Goal: Information Seeking & Learning: Learn about a topic

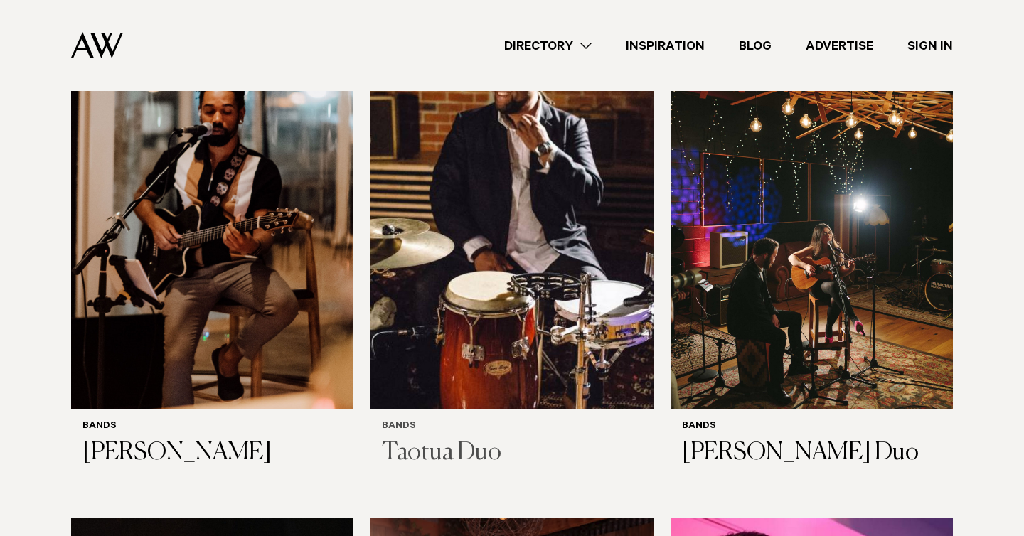
scroll to position [967, 0]
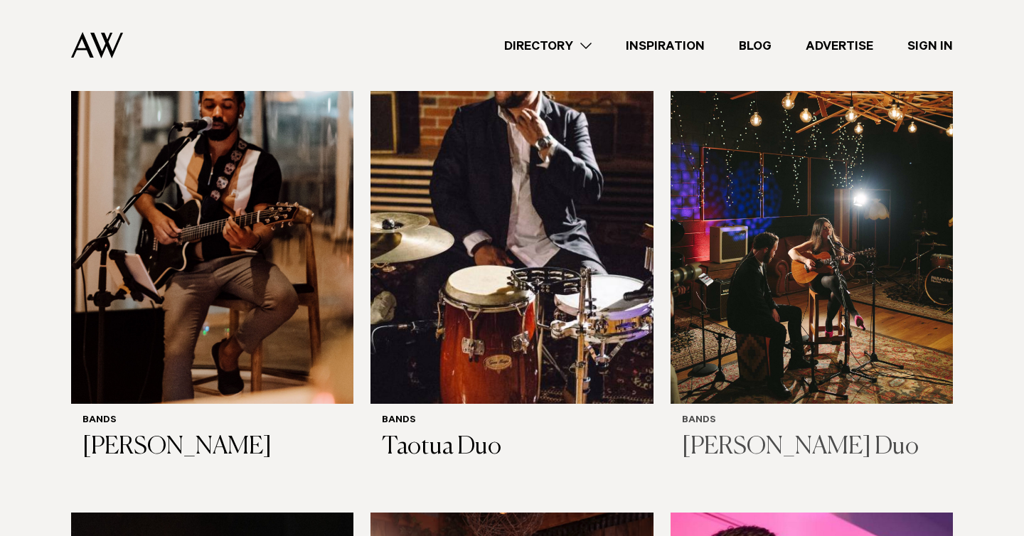
click at [761, 262] on img at bounding box center [812, 214] width 282 height 379
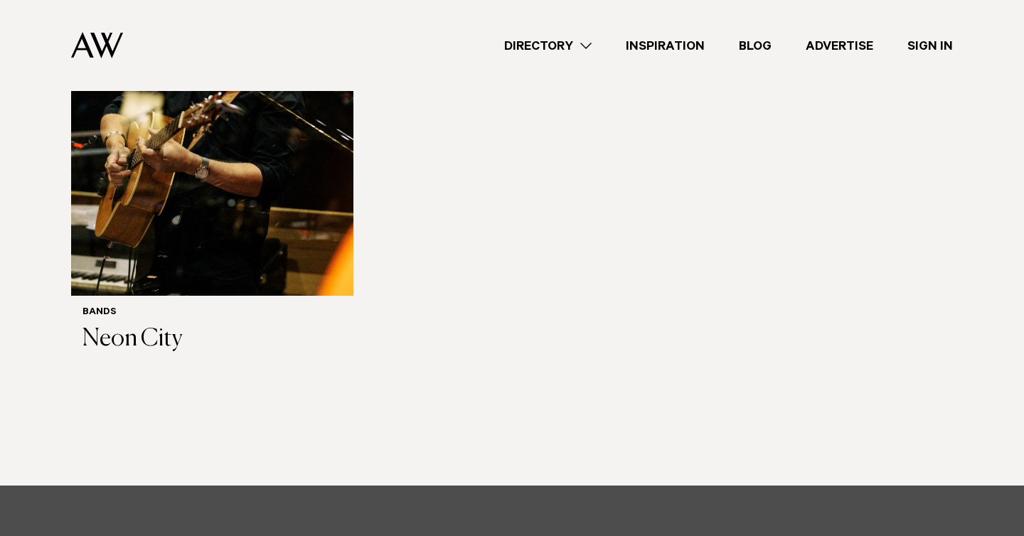
scroll to position [6022, 0]
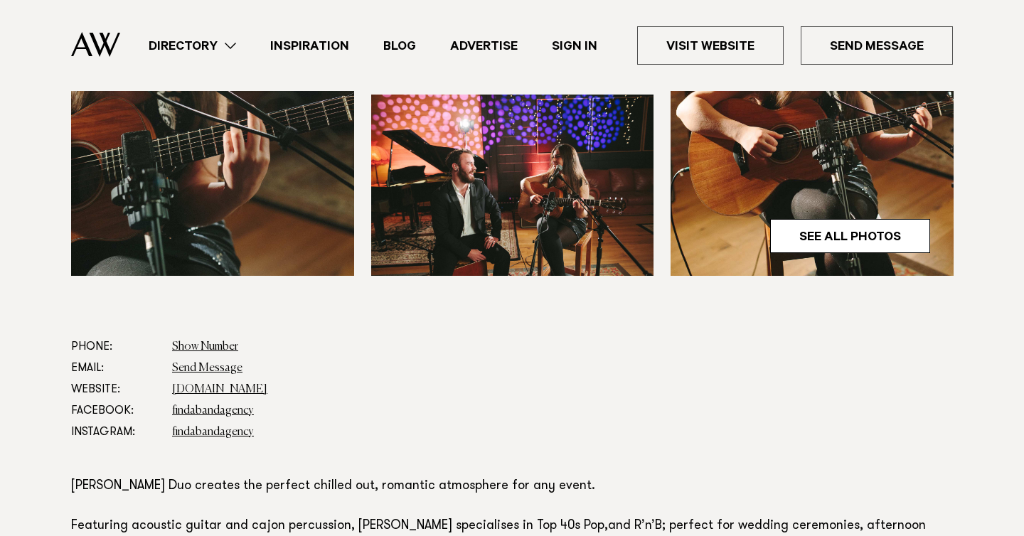
scroll to position [609, 0]
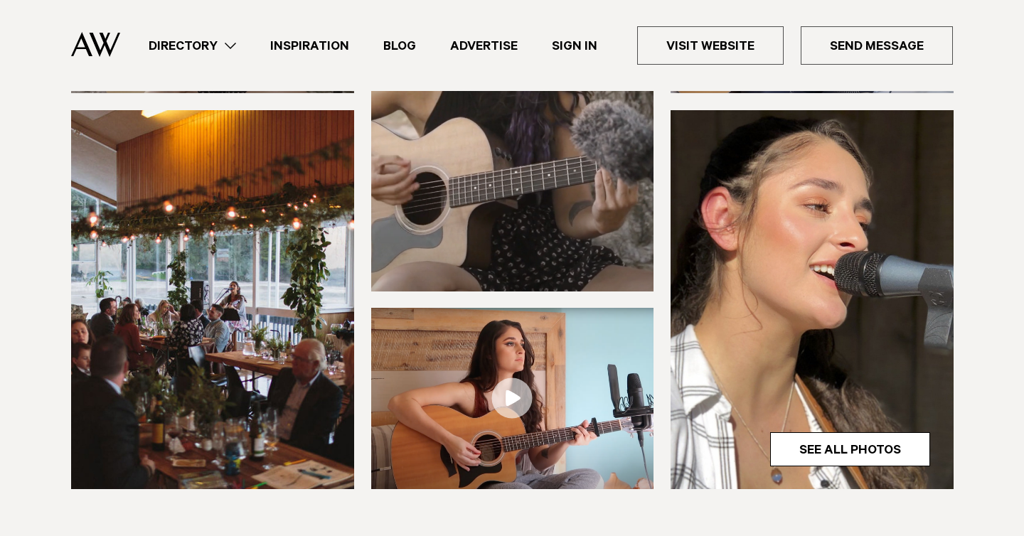
scroll to position [299, 0]
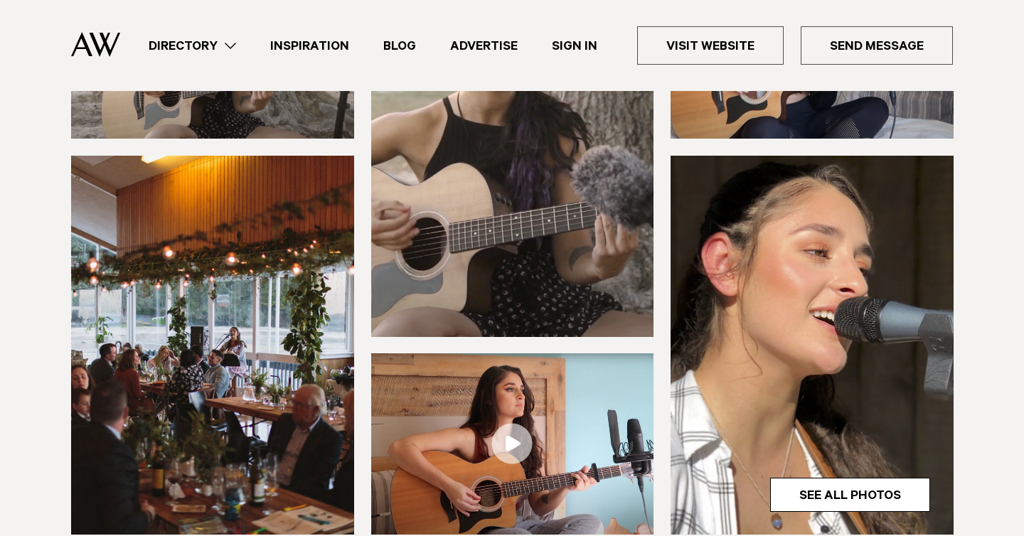
click at [515, 422] on img at bounding box center [512, 444] width 283 height 181
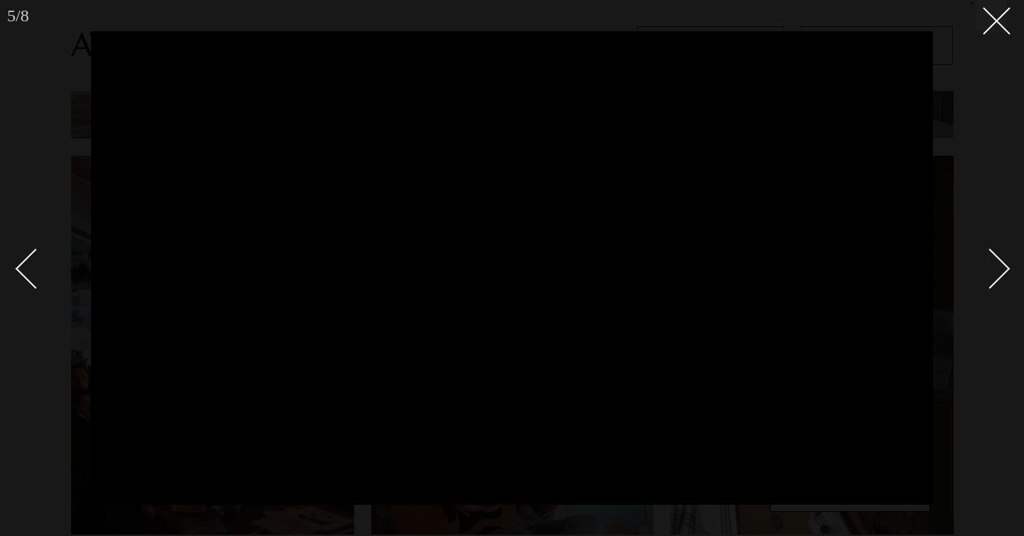
click at [989, 257] on div "Next slide" at bounding box center [990, 269] width 41 height 41
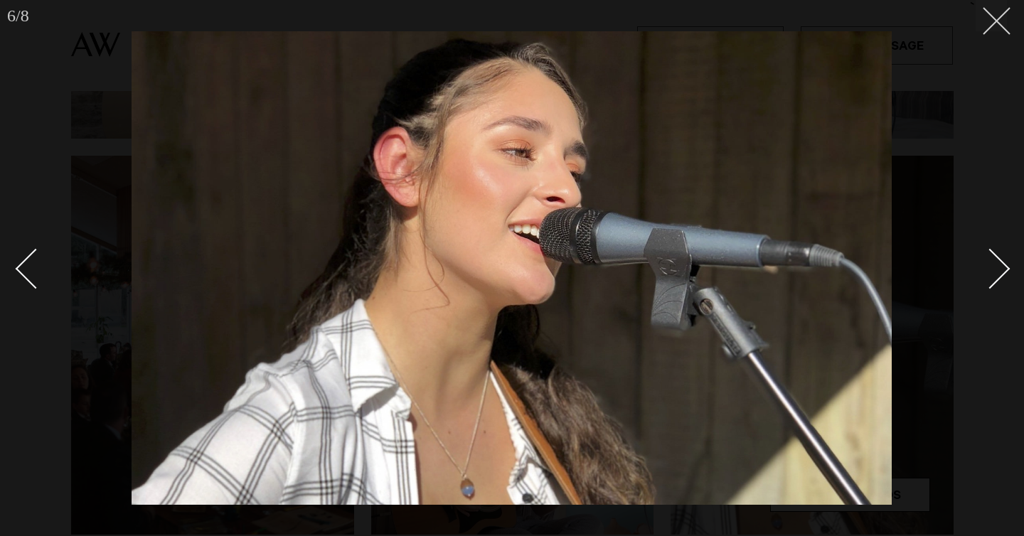
click at [996, 14] on icon at bounding box center [991, 15] width 17 height 17
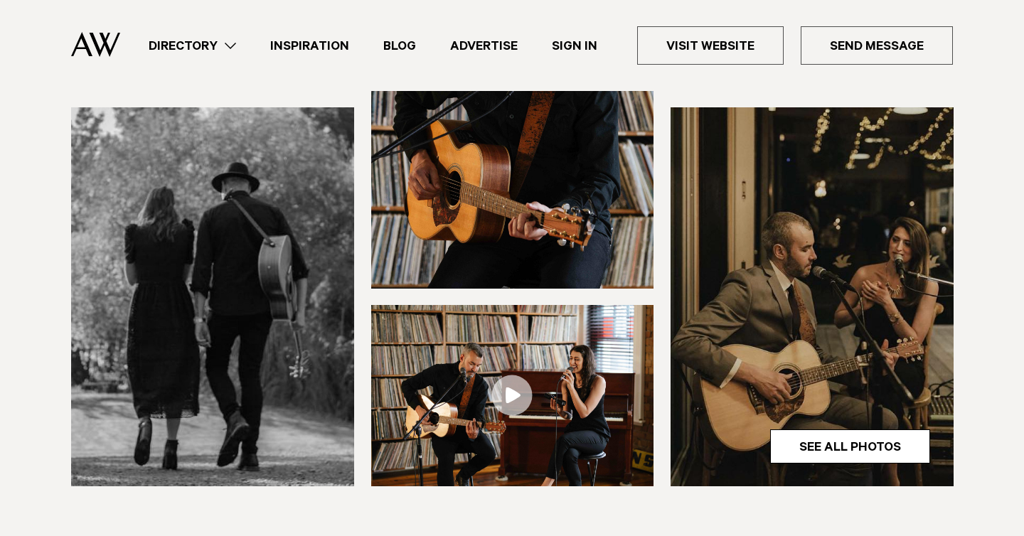
scroll to position [352, 0]
